Goal: Find specific page/section: Find specific page/section

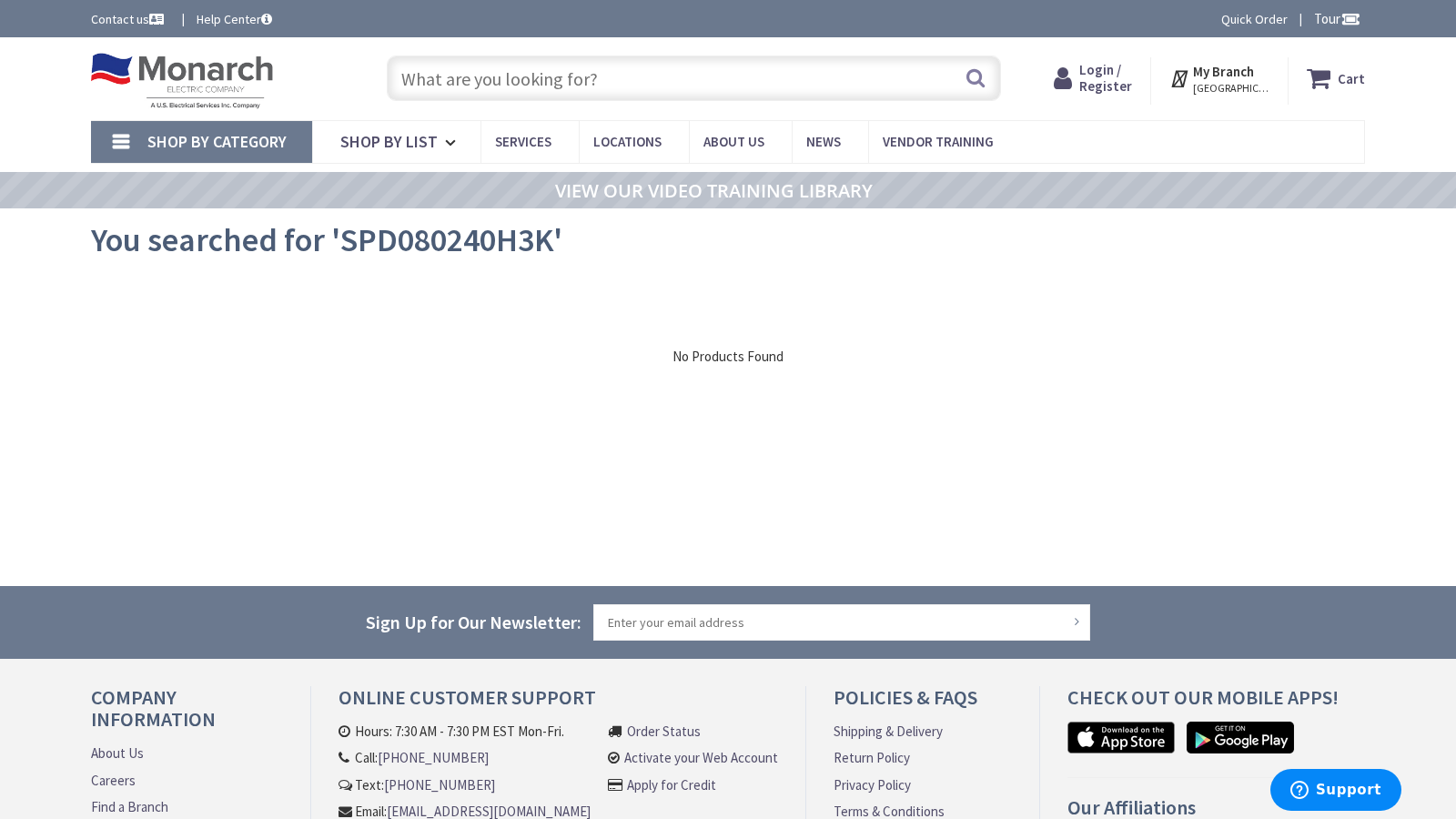
type input "Indian Camp Rd, Ogden, UT 84404, USA"
